Goal: Task Accomplishment & Management: Manage account settings

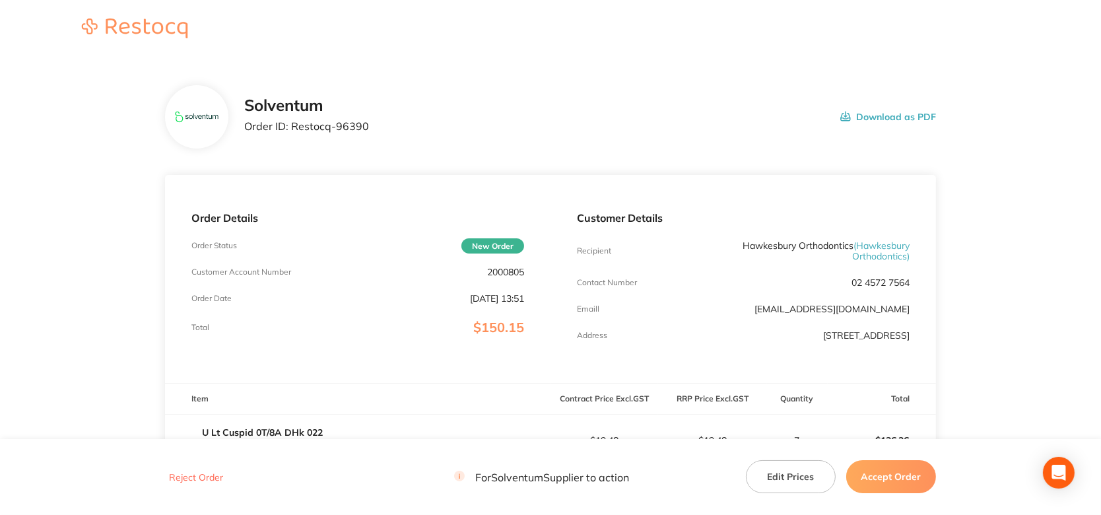
click at [509, 271] on p "2000805" at bounding box center [505, 272] width 37 height 11
copy p "2000805"
click at [353, 127] on p "Order ID: Restocq- 96390" at bounding box center [306, 126] width 125 height 12
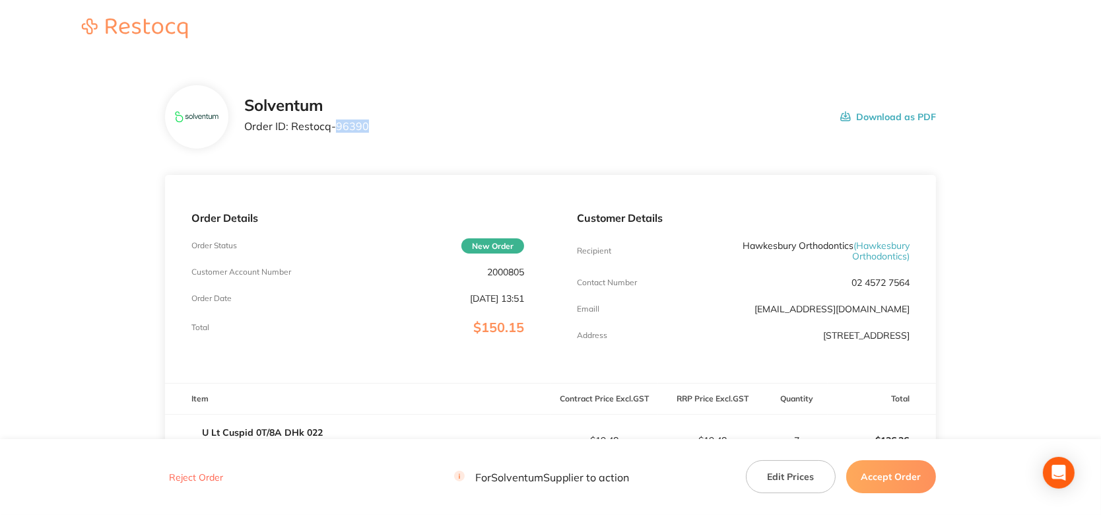
copy p "96390"
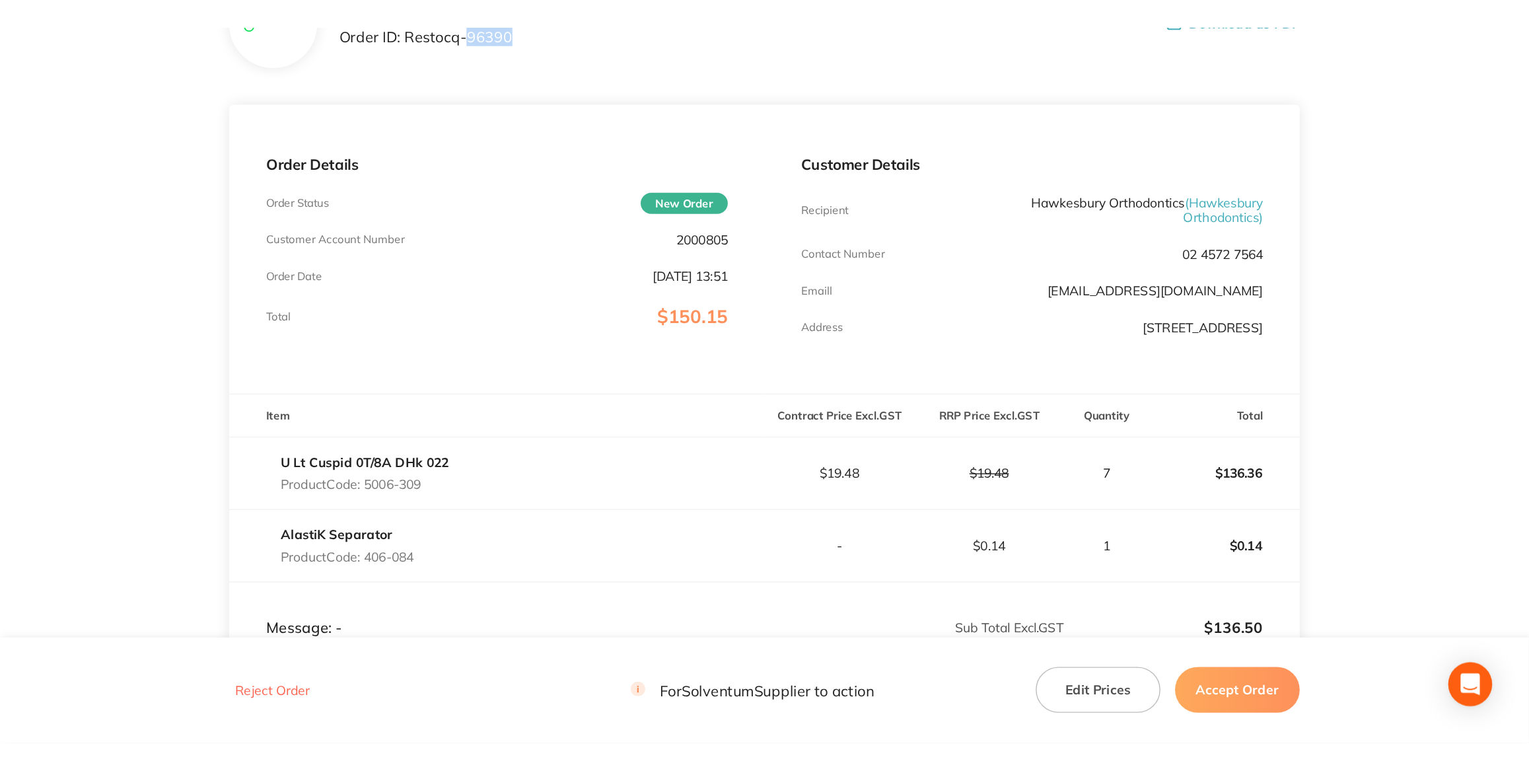
scroll to position [63, 0]
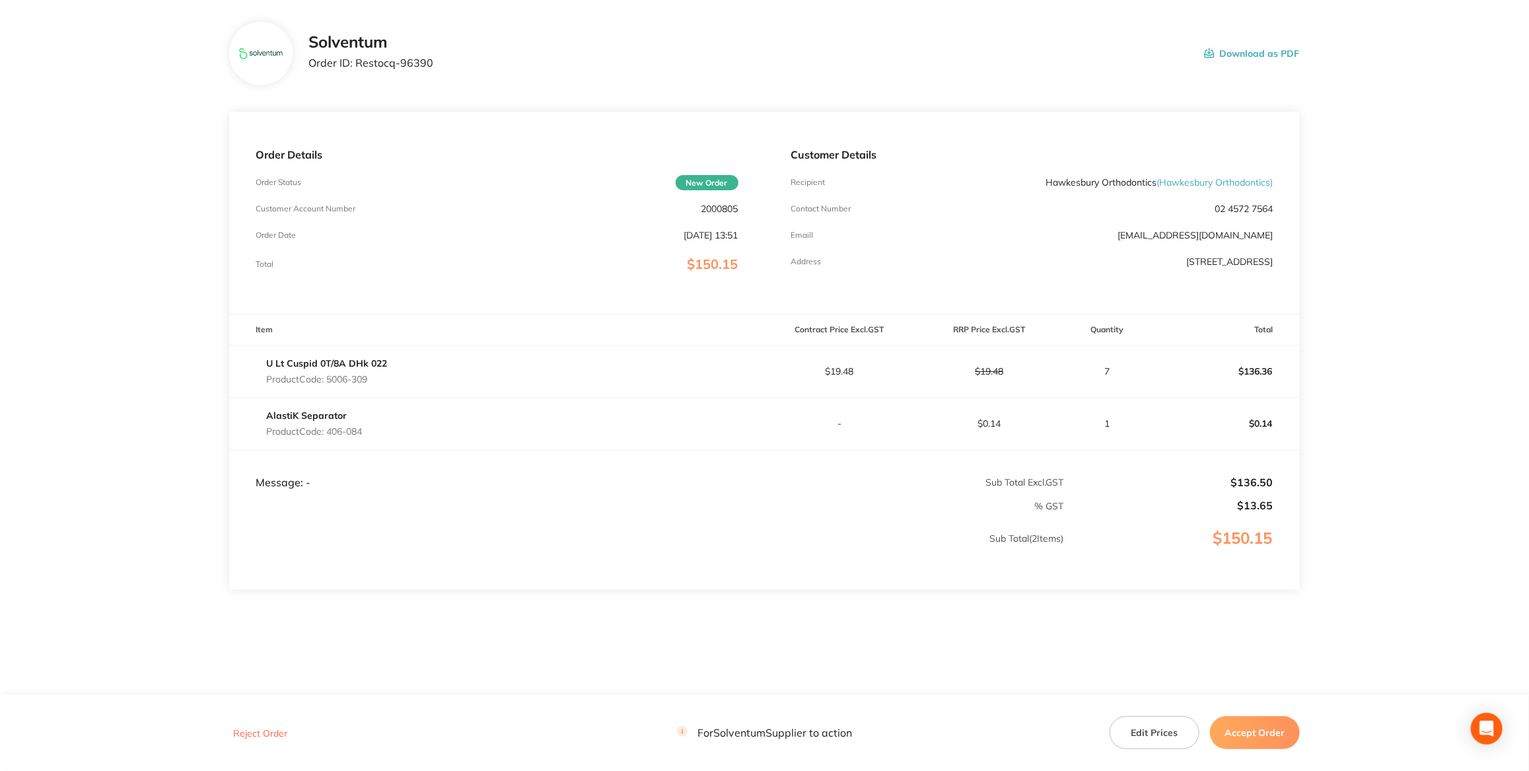
click at [464, 112] on div "Order Details Order Status New Order Customer Account Number 2000805 Order Date…" at bounding box center [496, 213] width 535 height 202
click at [1101, 514] on button "Accept Order" at bounding box center [1255, 732] width 90 height 33
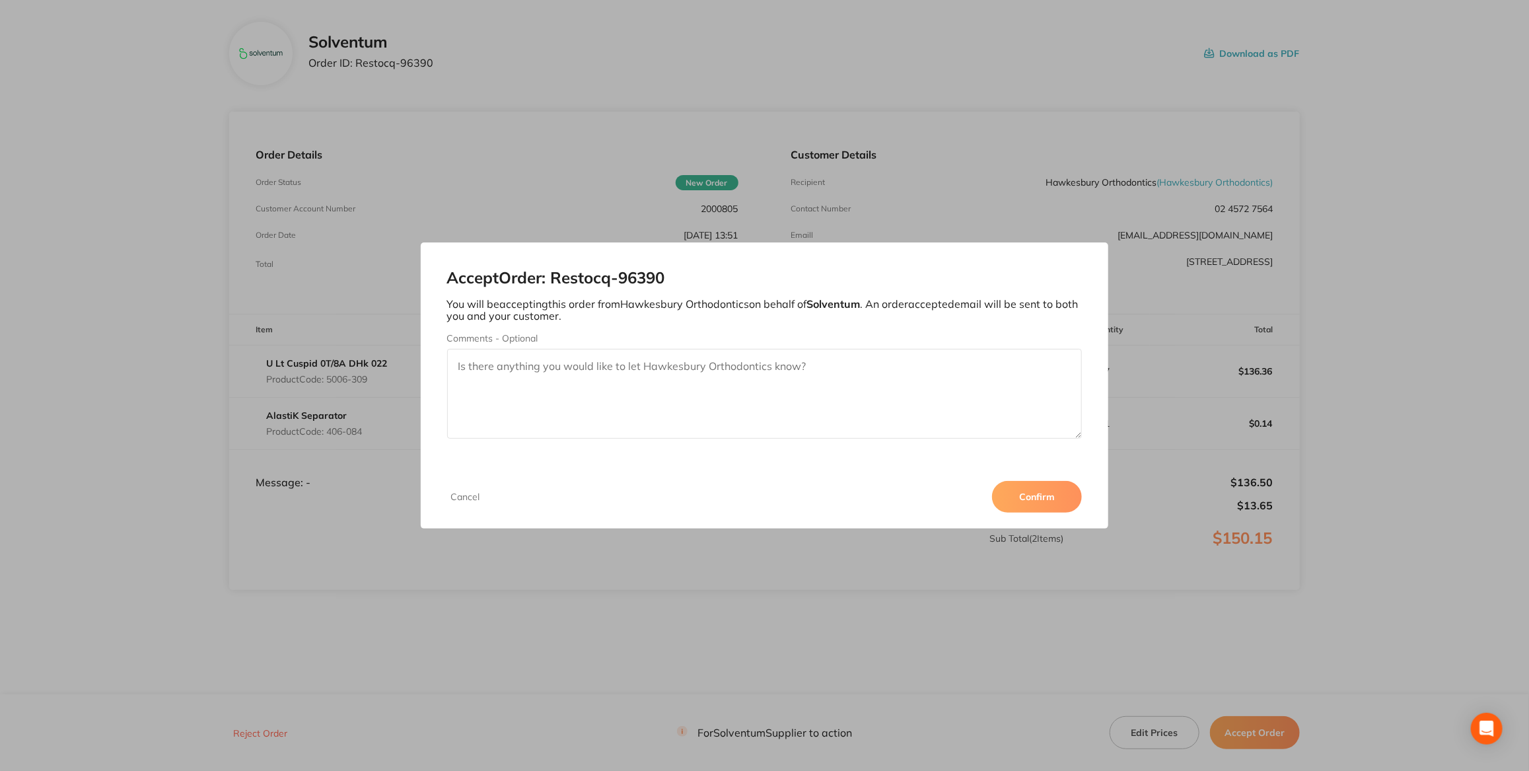
click at [1010, 503] on button "Confirm" at bounding box center [1037, 497] width 90 height 32
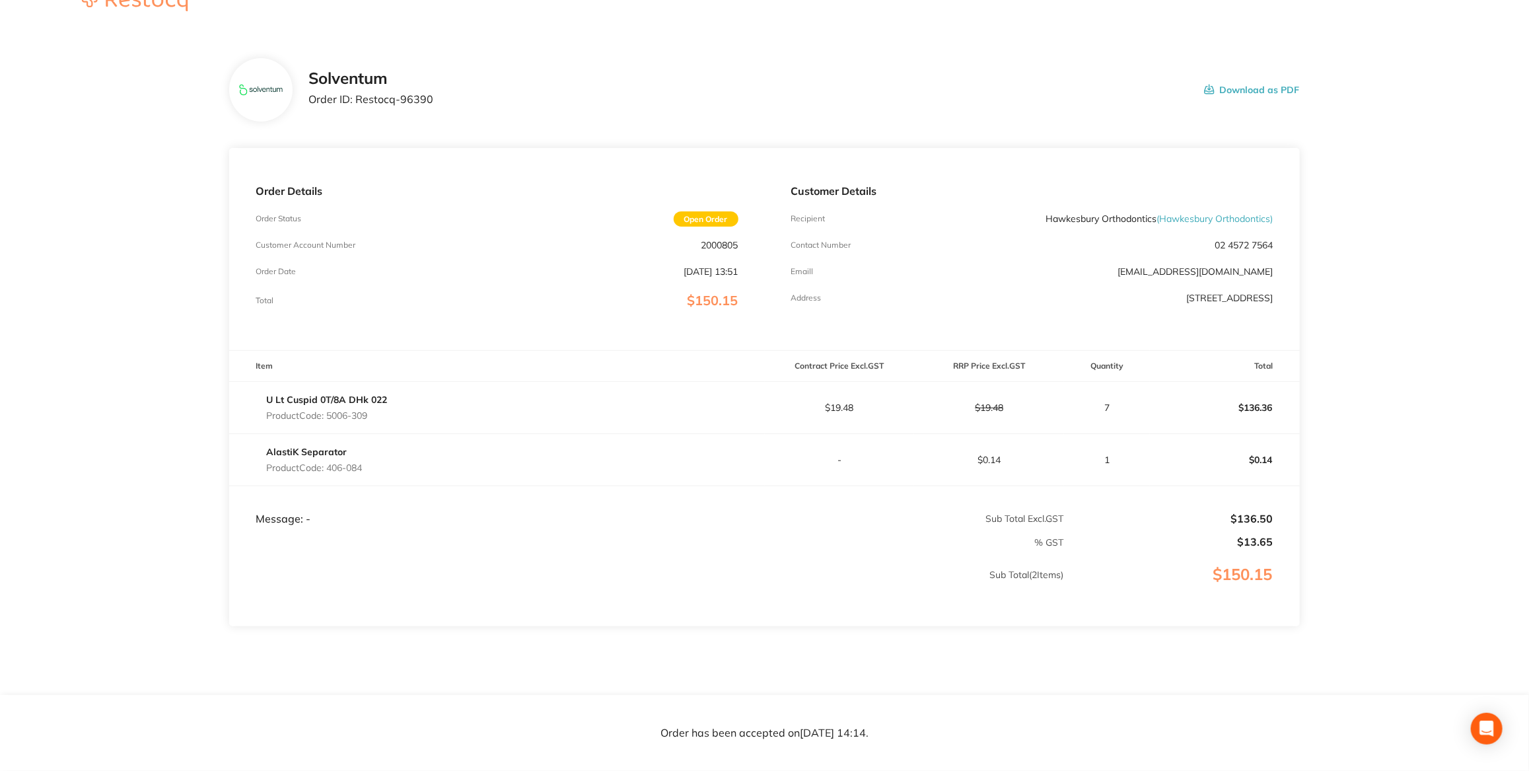
scroll to position [0, 0]
